Goal: Task Accomplishment & Management: Use online tool/utility

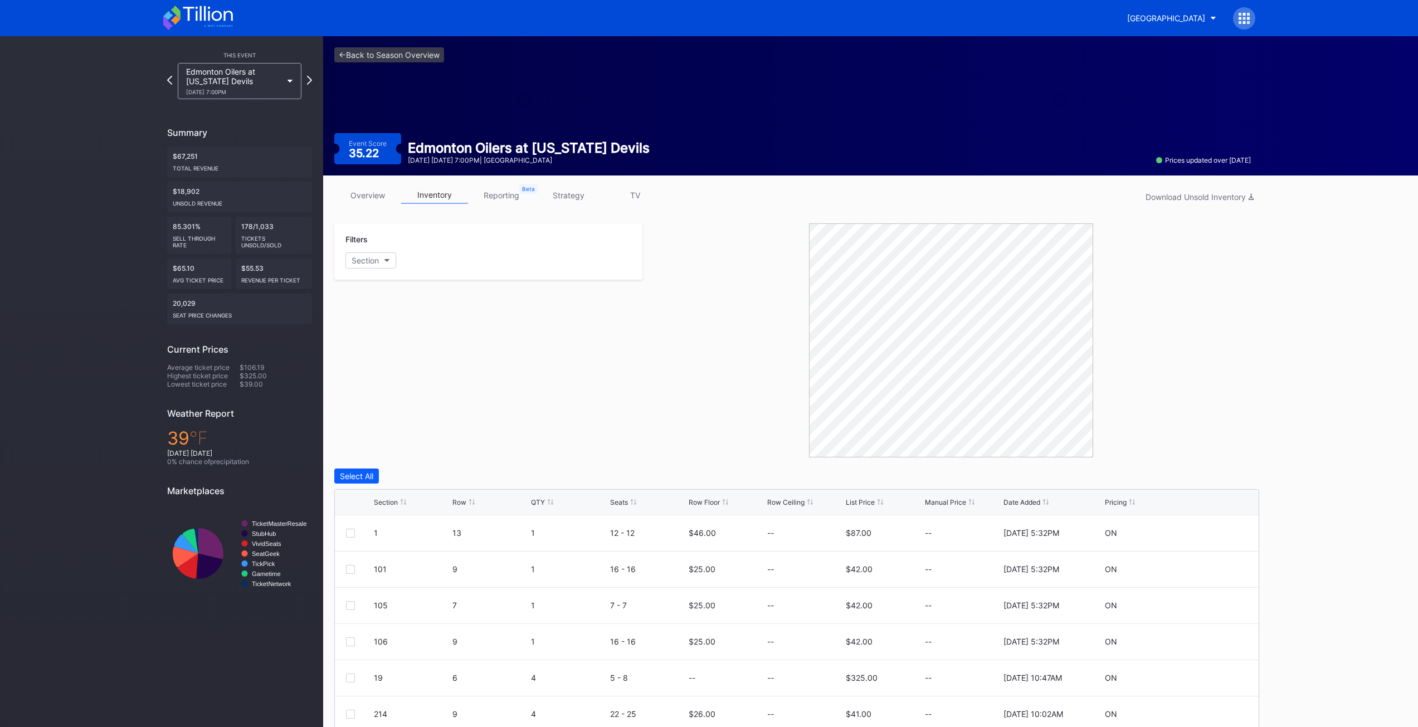
click at [376, 45] on div "<- Back to Season Overview Event Score 35.22 Edmonton Oilers at [US_STATE] Devi…" at bounding box center [792, 105] width 939 height 139
click at [377, 53] on link "<- Back to Season Overview" at bounding box center [389, 54] width 110 height 15
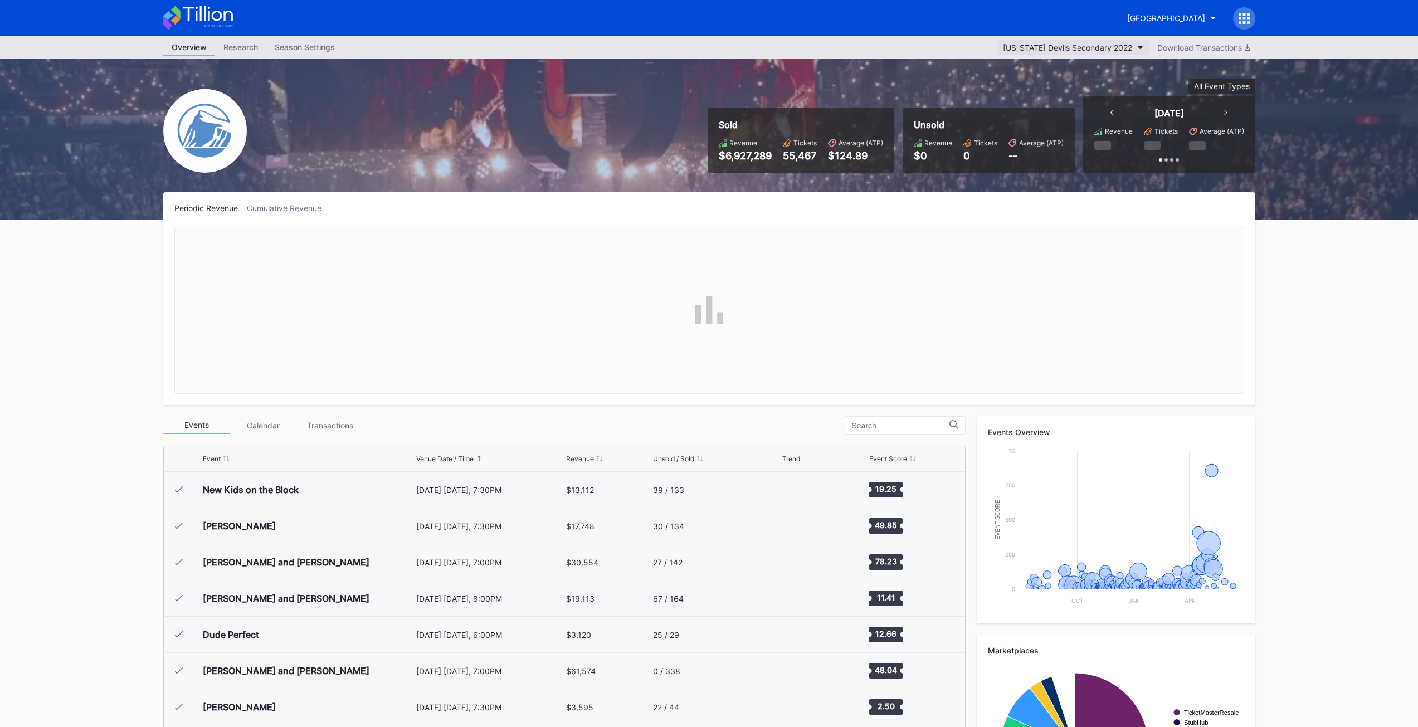
click at [1121, 44] on div "[US_STATE] Devils Secondary 2022" at bounding box center [1067, 47] width 129 height 9
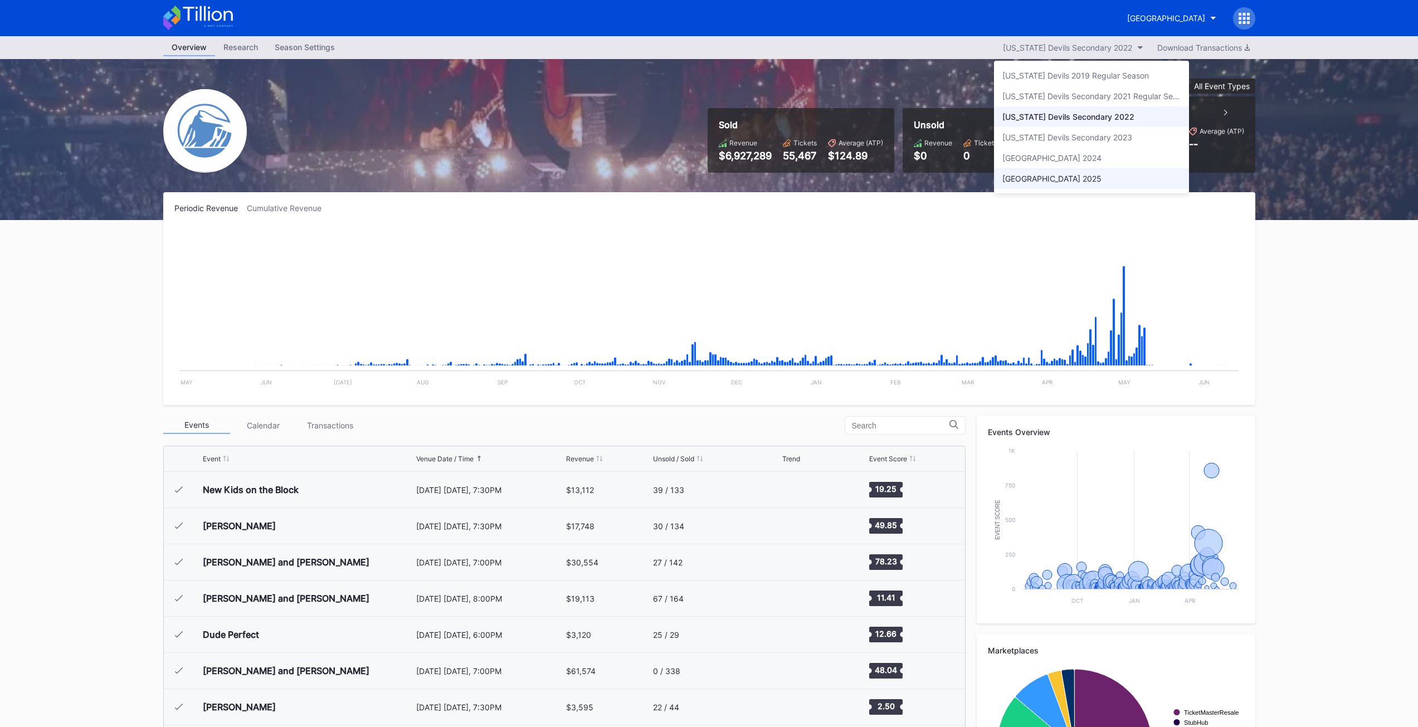
click at [1071, 174] on div "[GEOGRAPHIC_DATA] 2025" at bounding box center [1051, 178] width 99 height 9
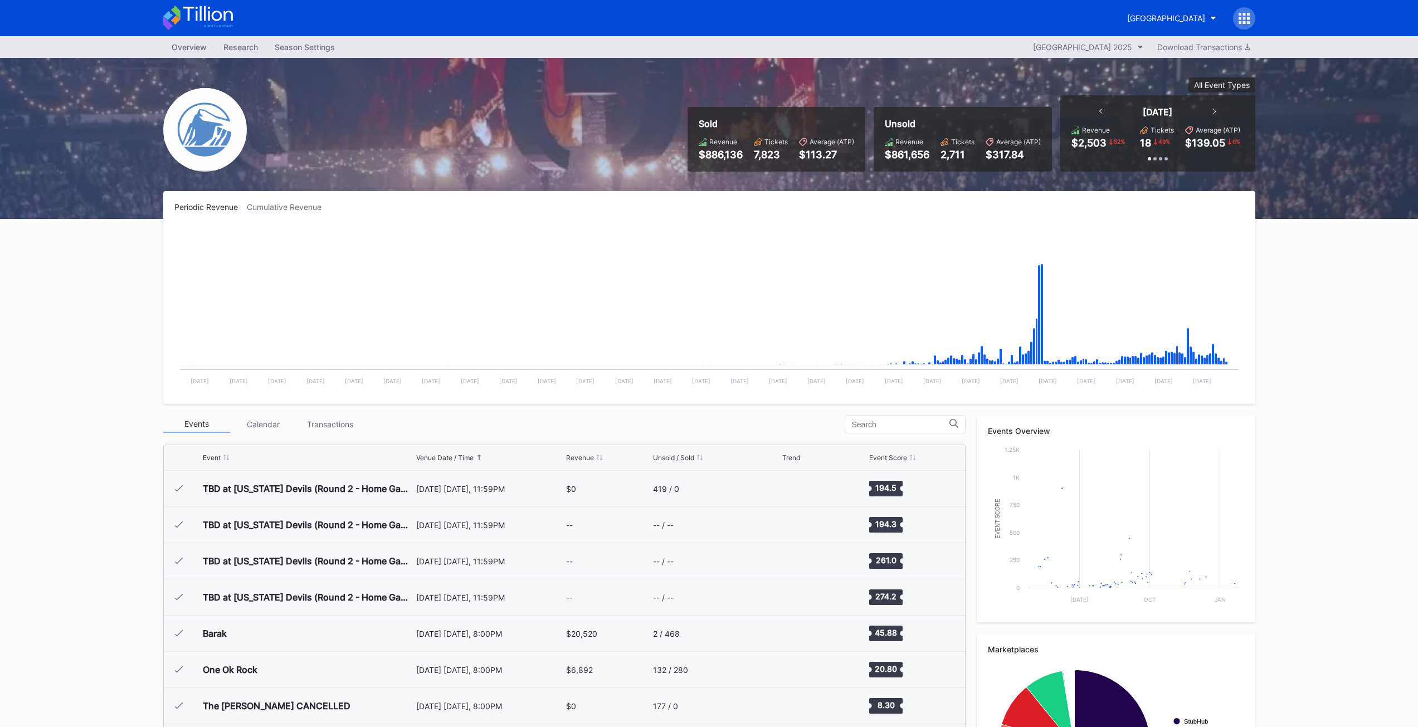
scroll to position [1086, 0]
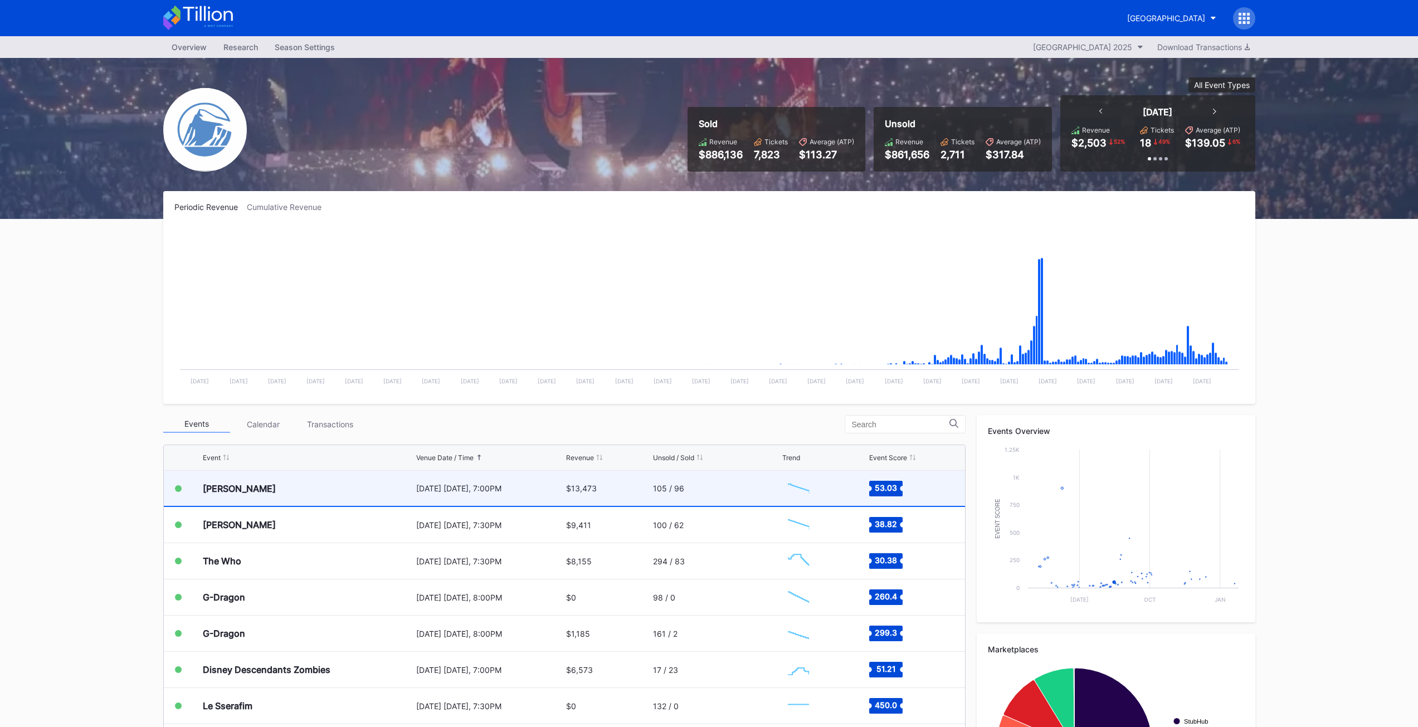
click at [237, 483] on div "[PERSON_NAME]" at bounding box center [239, 488] width 73 height 11
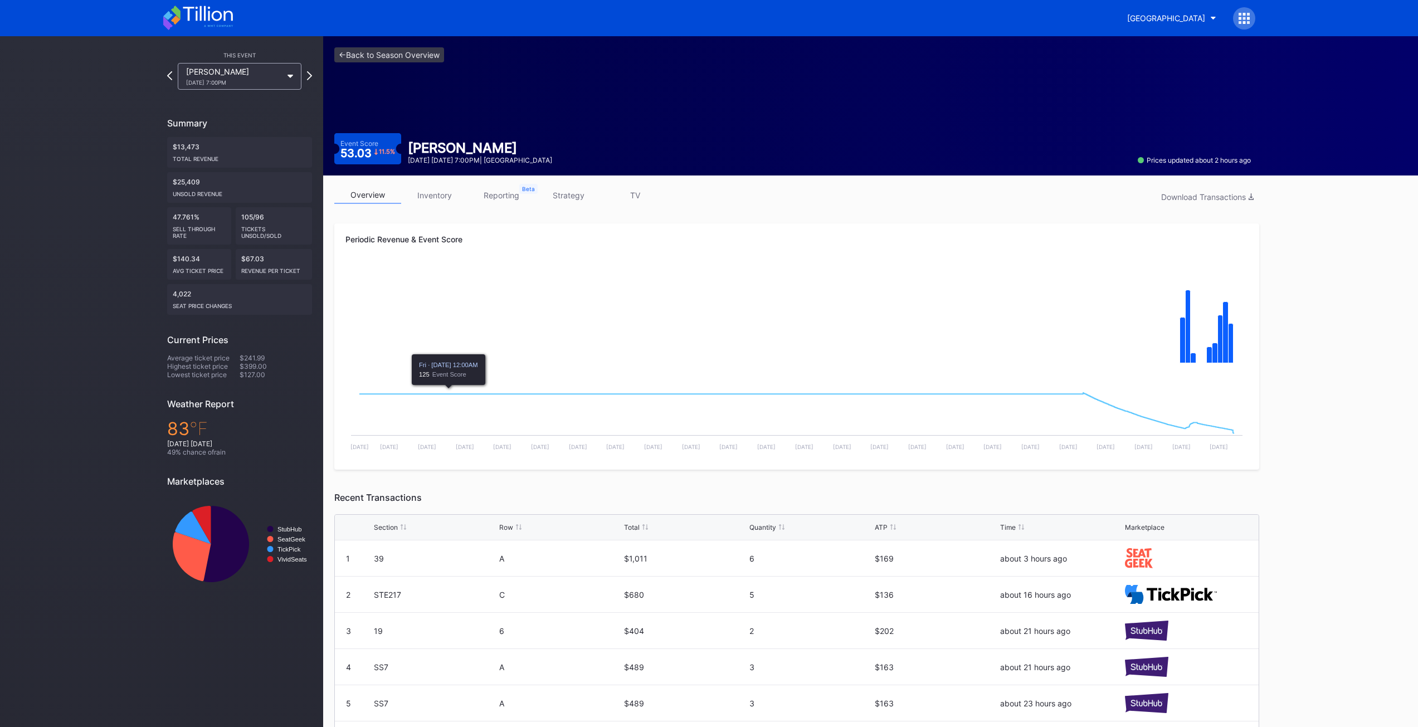
click at [428, 196] on link "inventory" at bounding box center [434, 195] width 67 height 17
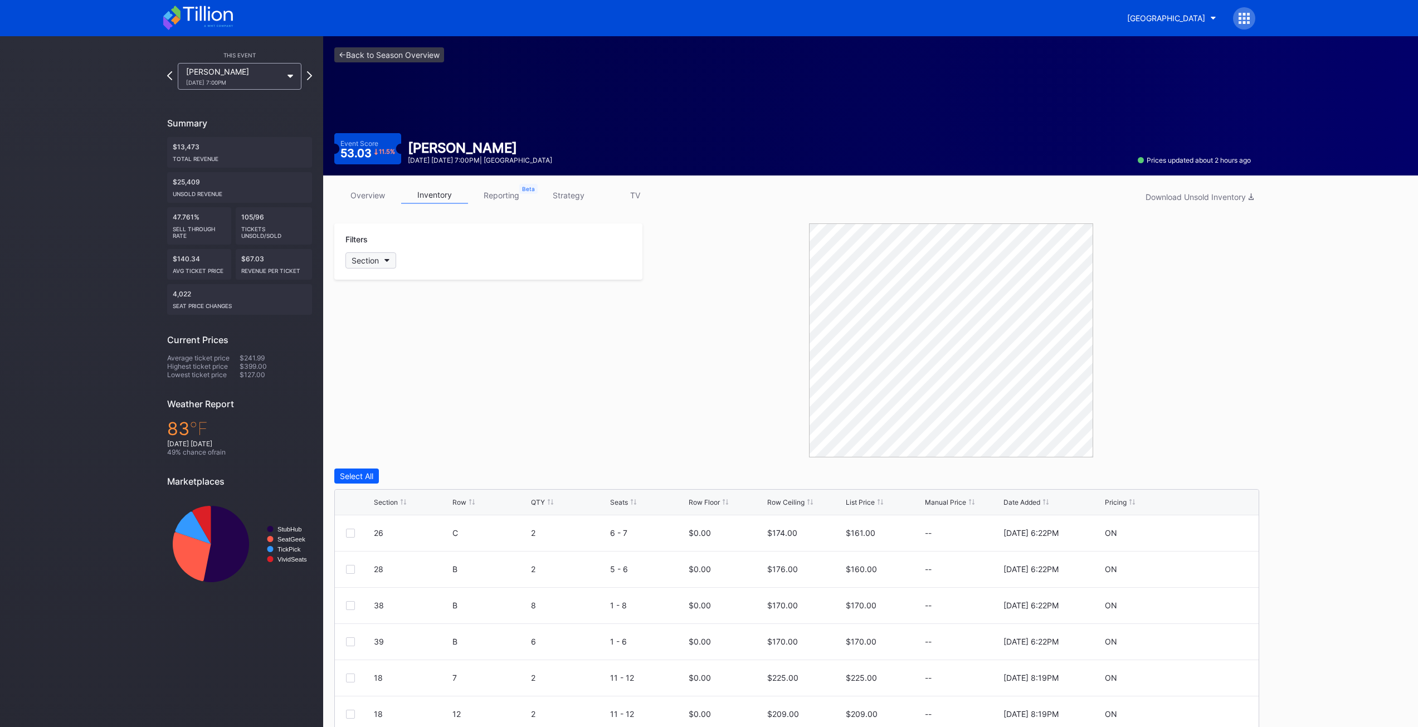
click at [384, 259] on button "Section" at bounding box center [370, 260] width 51 height 16
click at [375, 305] on div "Select All" at bounding box center [410, 304] width 121 height 8
click at [382, 297] on icon at bounding box center [382, 298] width 4 height 4
click at [382, 297] on div "VLB1" at bounding box center [363, 298] width 37 height 14
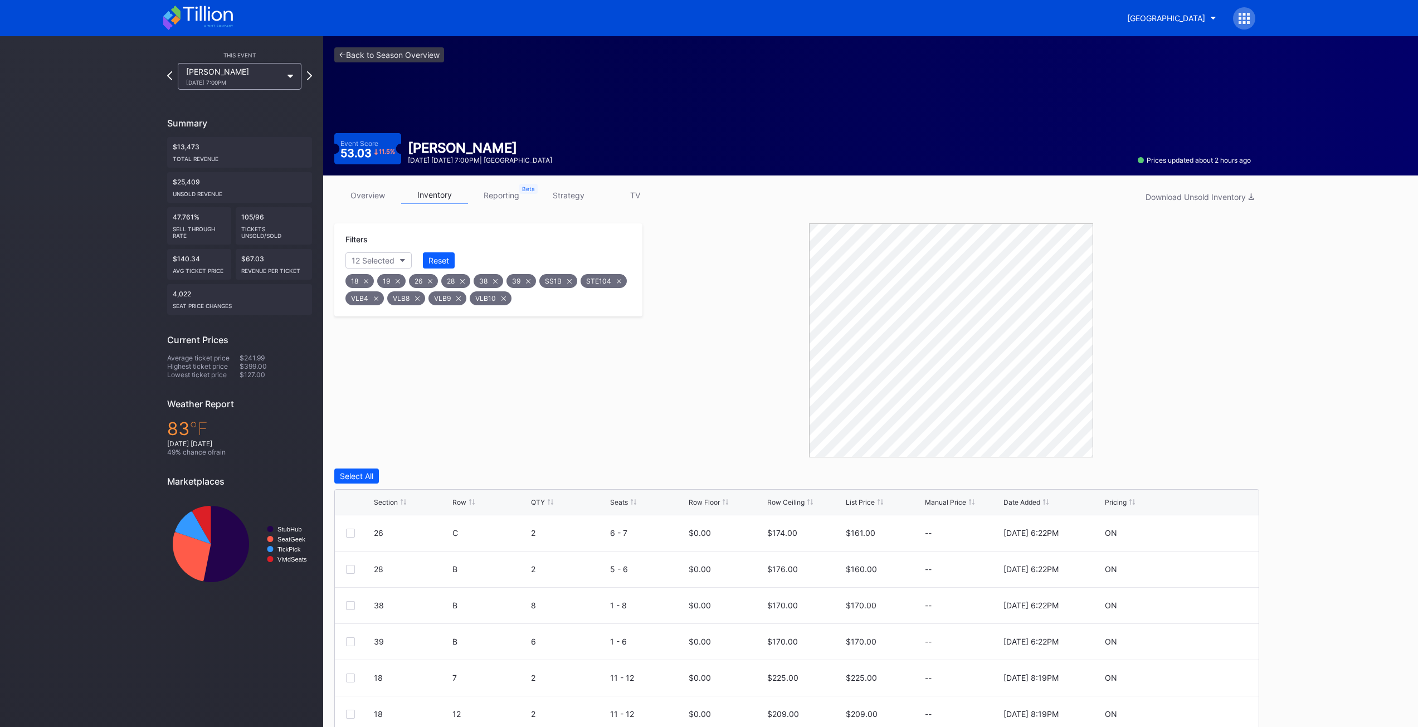
click at [382, 297] on div "VLB4" at bounding box center [364, 298] width 38 height 14
click at [382, 297] on div "VLB8" at bounding box center [364, 298] width 38 height 14
click at [382, 297] on div "VLB9" at bounding box center [364, 298] width 38 height 14
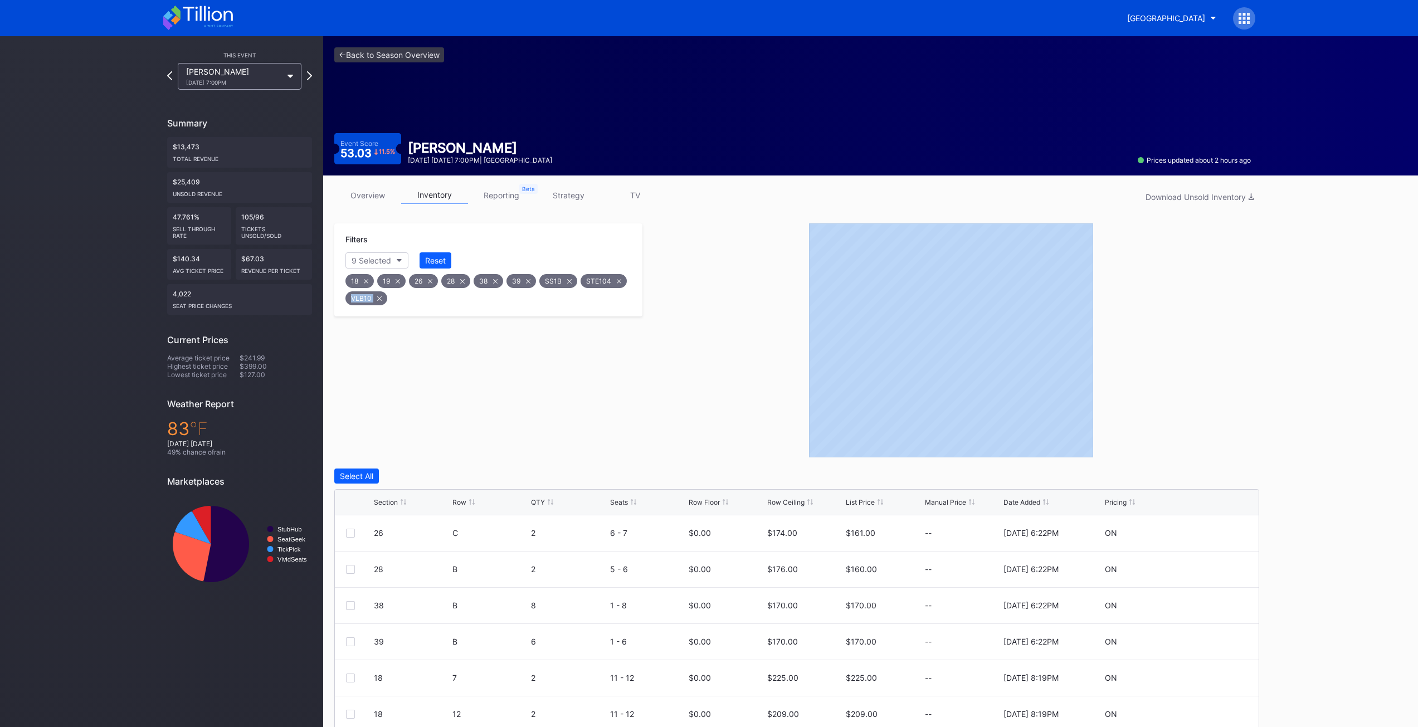
click at [382, 297] on div "VLB10" at bounding box center [366, 298] width 42 height 14
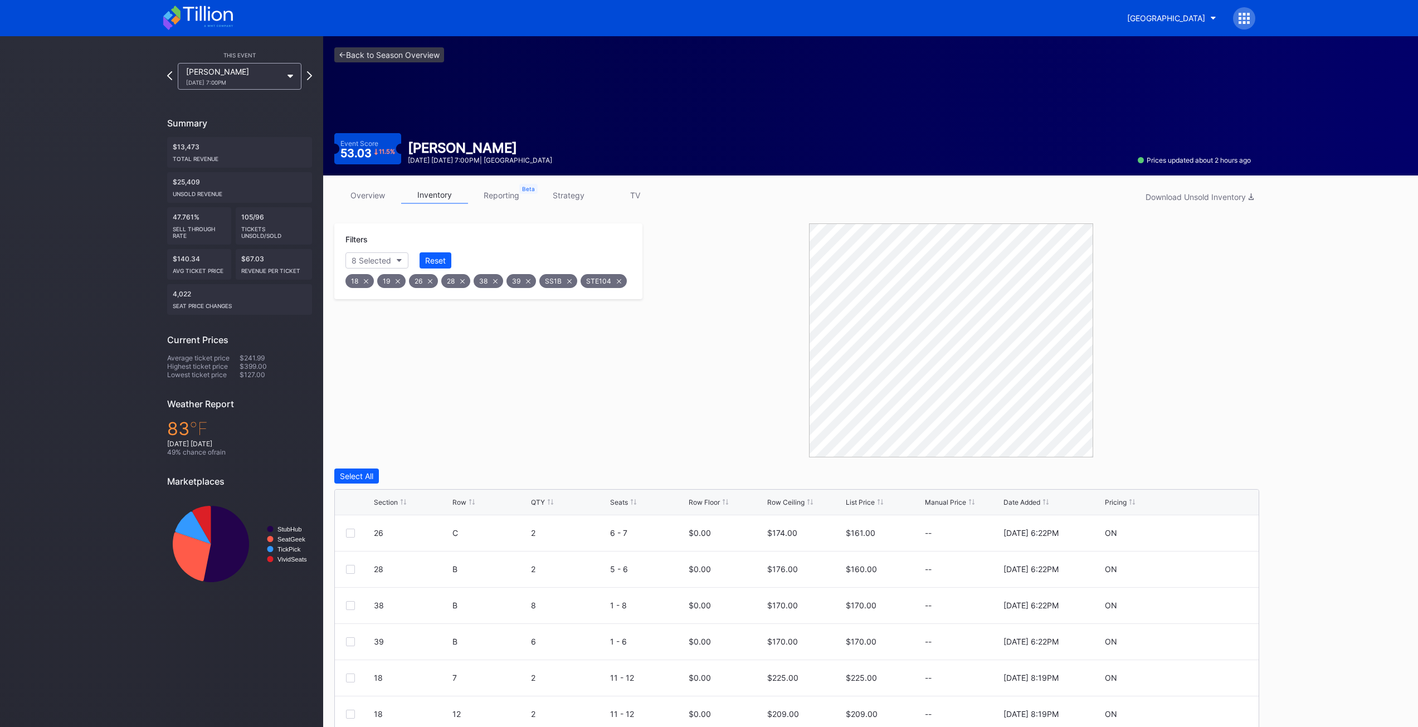
click at [569, 279] on icon at bounding box center [569, 281] width 4 height 4
click at [577, 281] on icon at bounding box center [577, 281] width 4 height 4
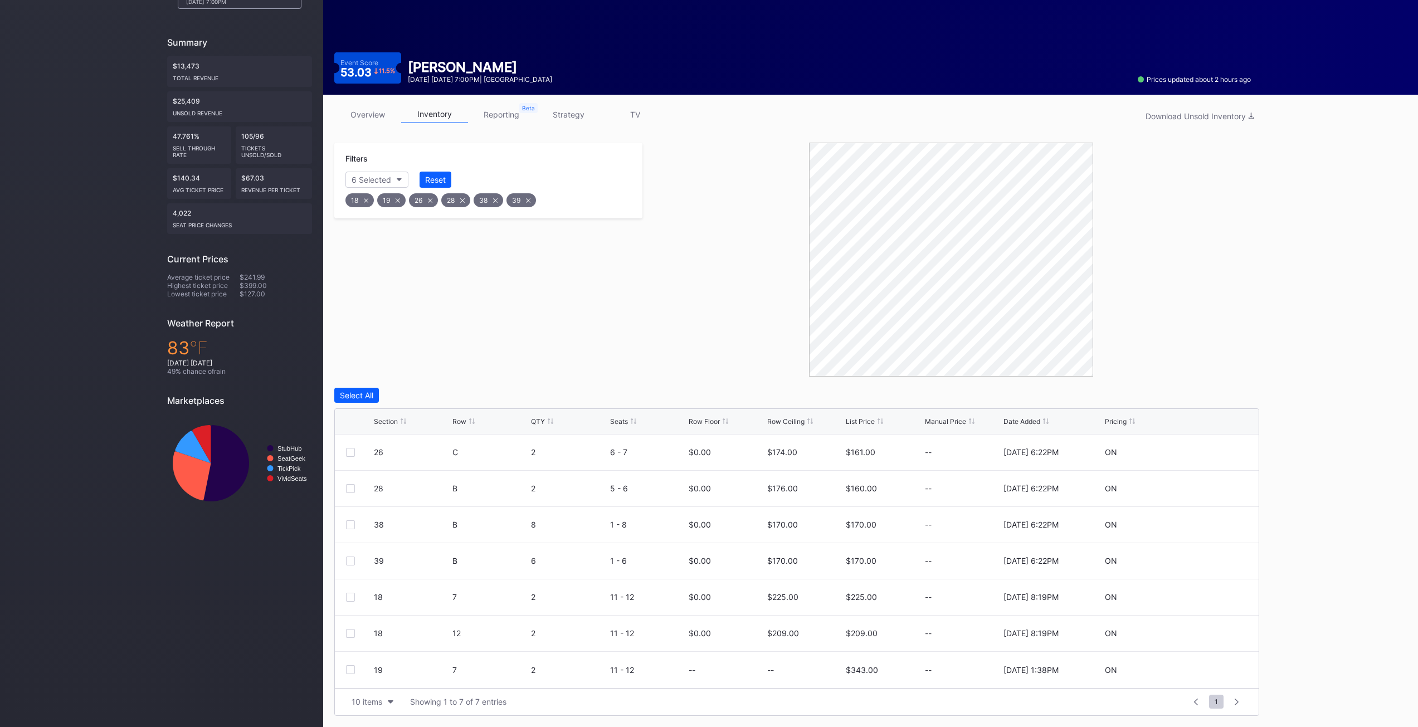
click at [529, 294] on div "Filters 6 Selected Reset 18 19 26 28 38 39" at bounding box center [488, 260] width 308 height 234
click at [469, 270] on div "Filters 6 Selected Reset 18 19 26 28 38 39" at bounding box center [488, 260] width 308 height 234
click at [478, 294] on div "Filters 6 Selected Reset 18 19 26 28 38 39" at bounding box center [488, 260] width 308 height 234
click at [577, 370] on div "Filters 6 Selected Reset 18 19 26 28 38 39" at bounding box center [488, 260] width 308 height 234
click at [348, 491] on div at bounding box center [350, 488] width 9 height 9
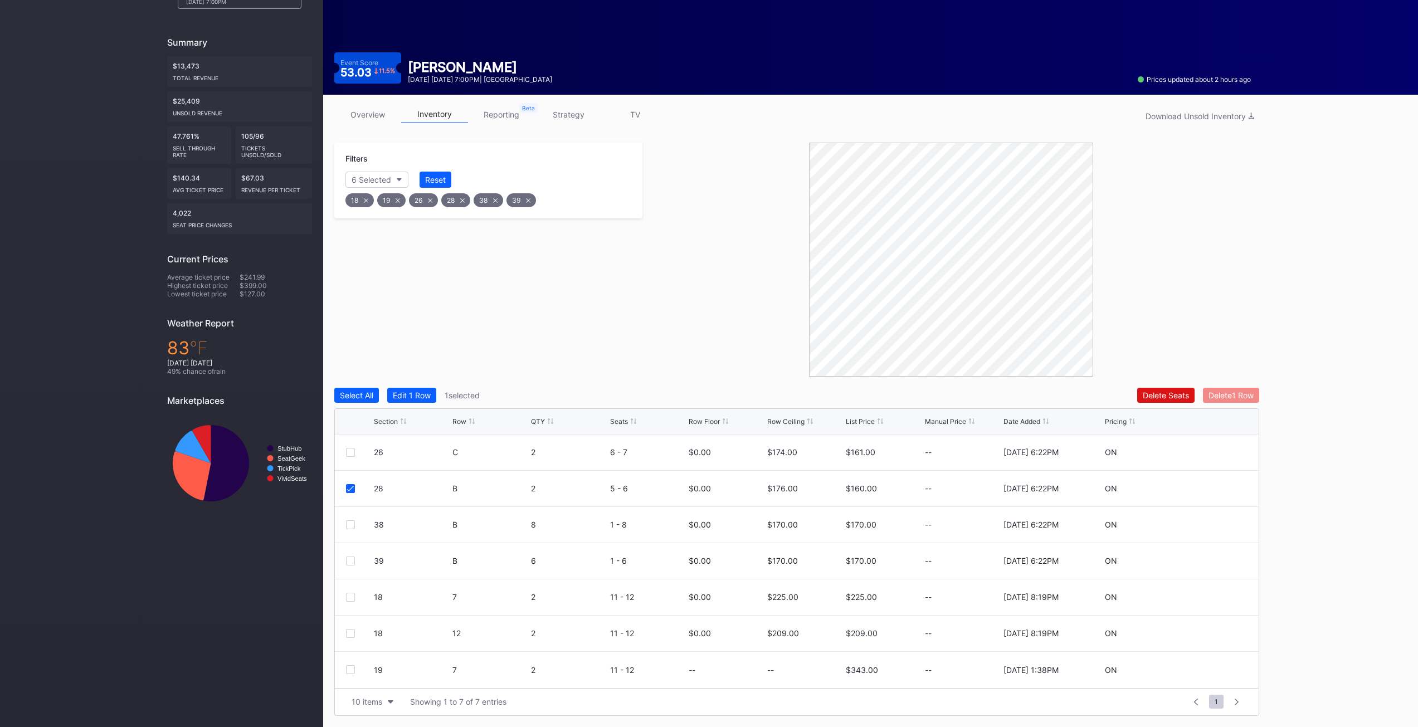
click at [1241, 397] on div "Delete 1 Row" at bounding box center [1230, 395] width 45 height 9
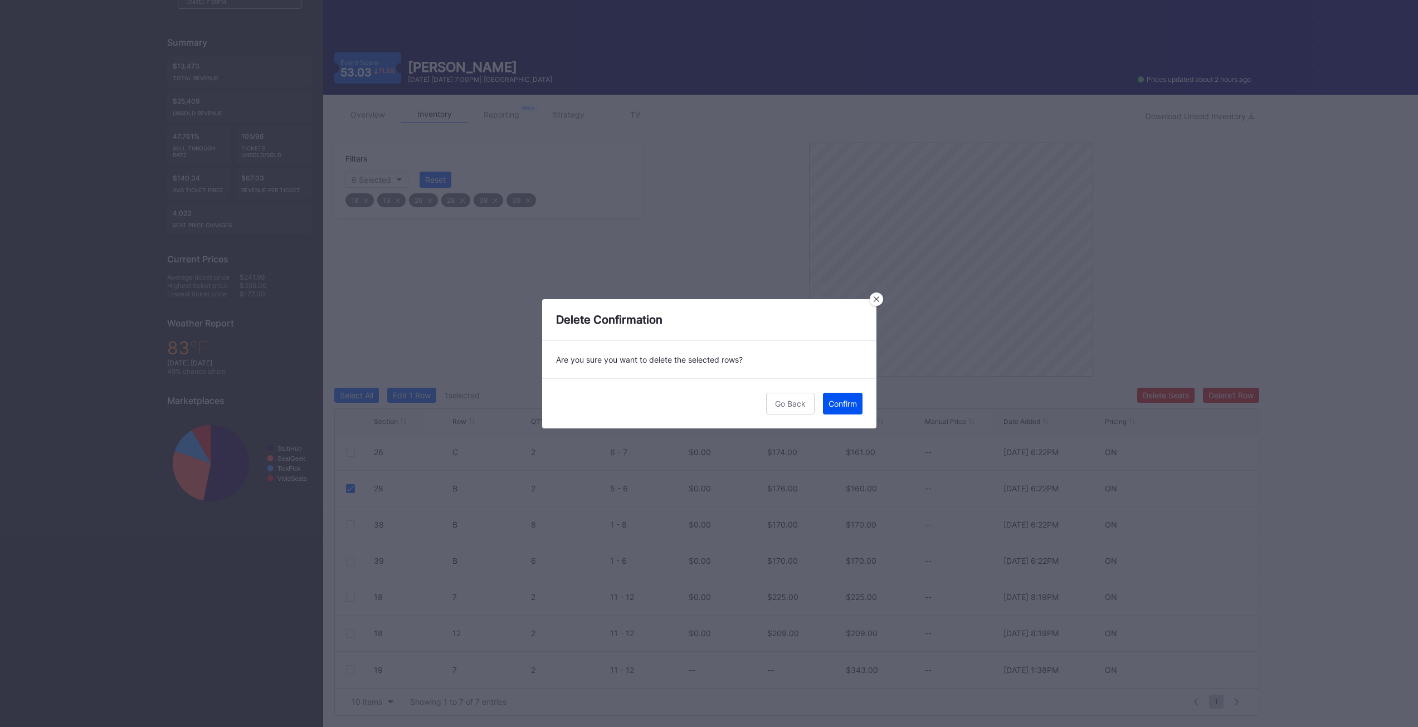
click at [850, 404] on div "Confirm" at bounding box center [842, 403] width 28 height 9
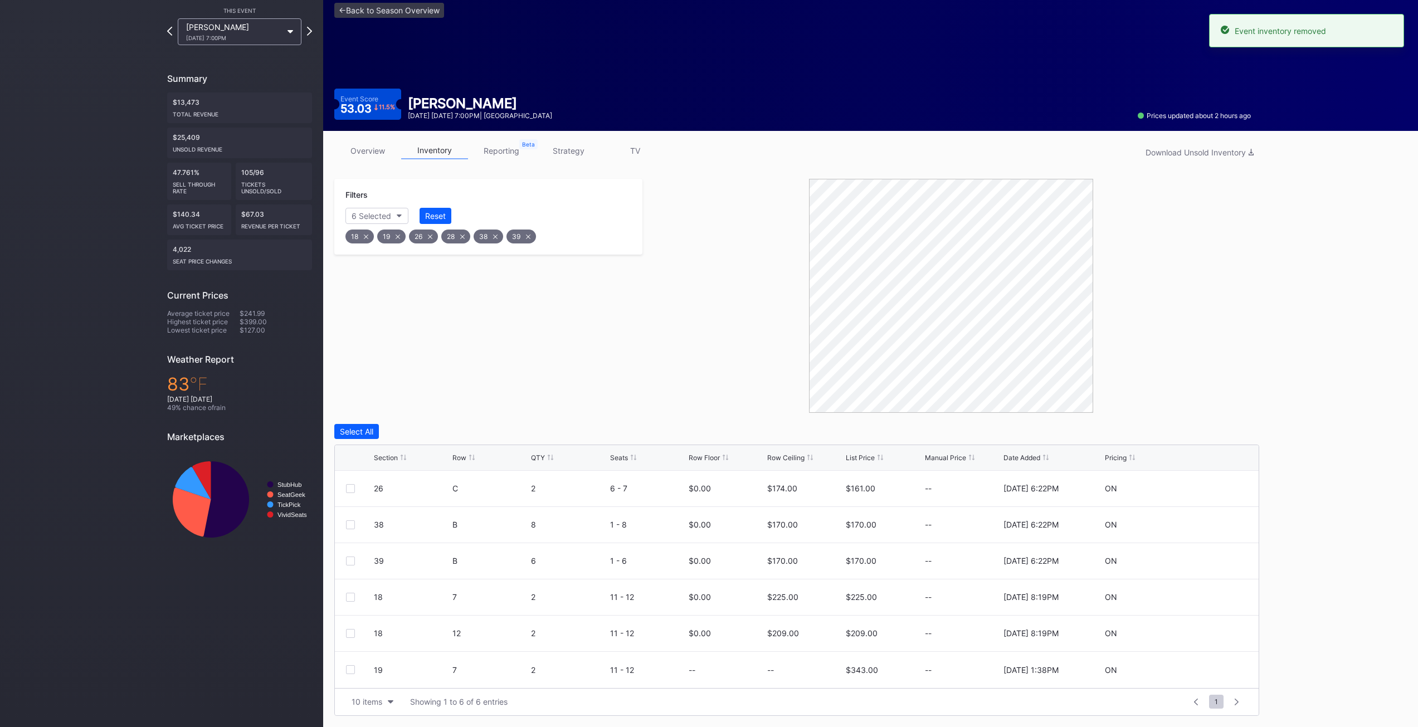
scroll to position [45, 0]
